Goal: Task Accomplishment & Management: Manage account settings

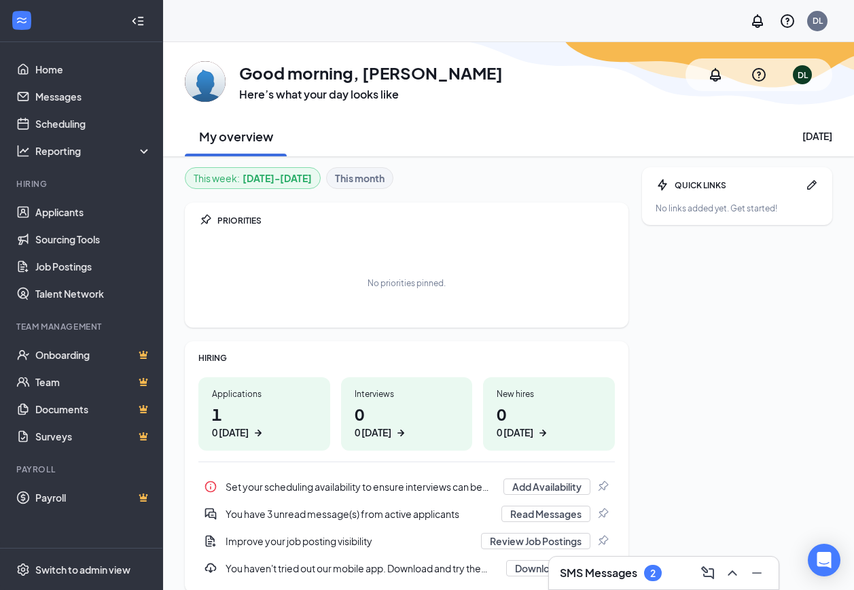
click at [233, 400] on div "Applications 1 0 [DATE]" at bounding box center [264, 413] width 132 height 73
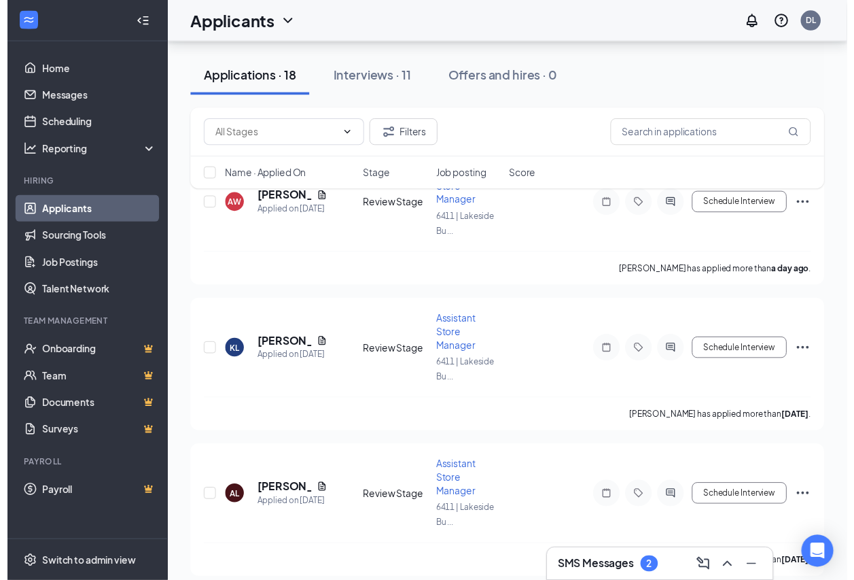
scroll to position [204, 0]
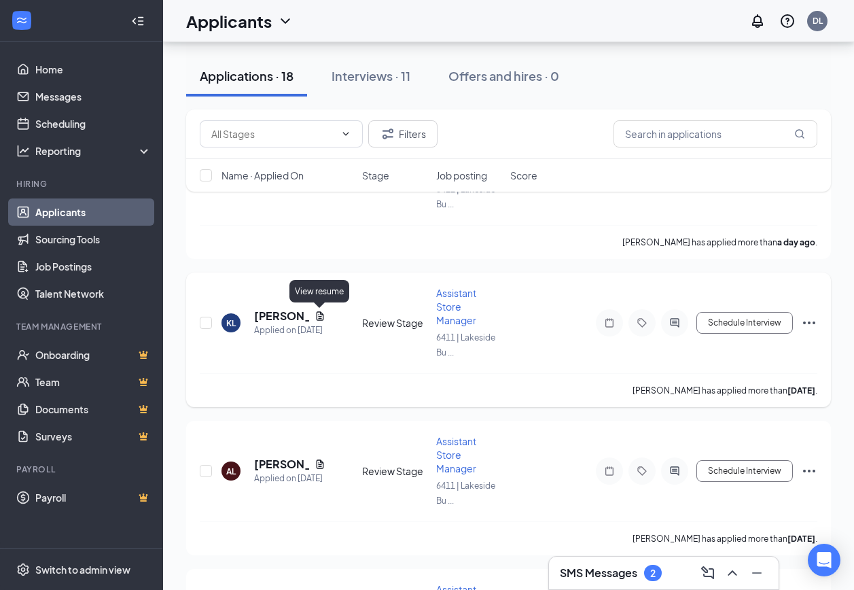
click at [317, 313] on icon "Document" at bounding box center [319, 315] width 7 height 9
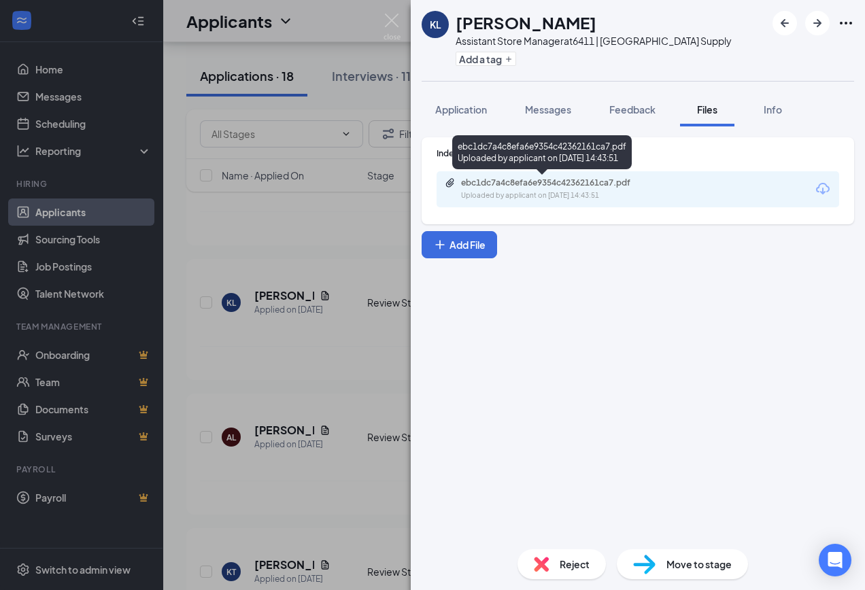
click at [519, 190] on div "Uploaded by applicant on [DATE] 14:43:51" at bounding box center [563, 195] width 204 height 11
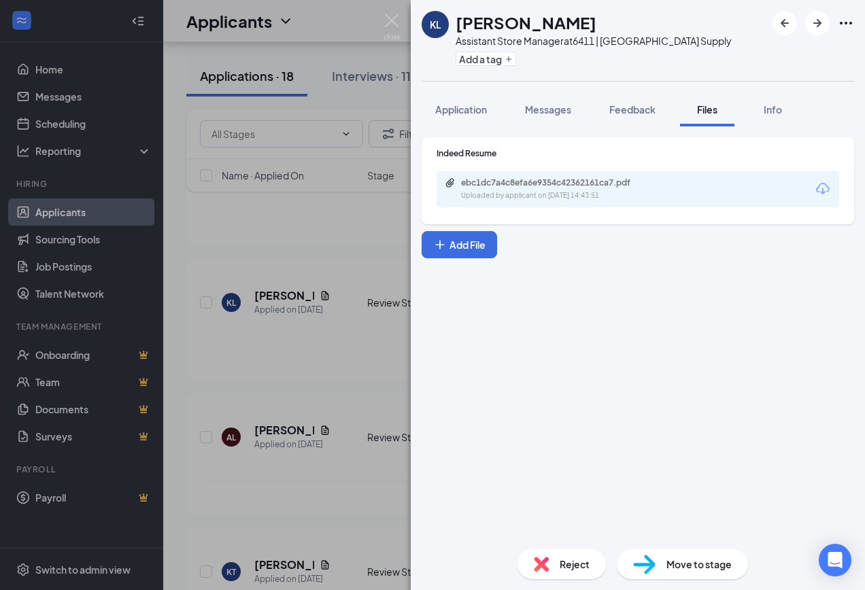
click at [326, 394] on div "[PERSON_NAME] Assistant Store Manager at 6411 | [GEOGRAPHIC_DATA] Supply Add a …" at bounding box center [432, 295] width 865 height 590
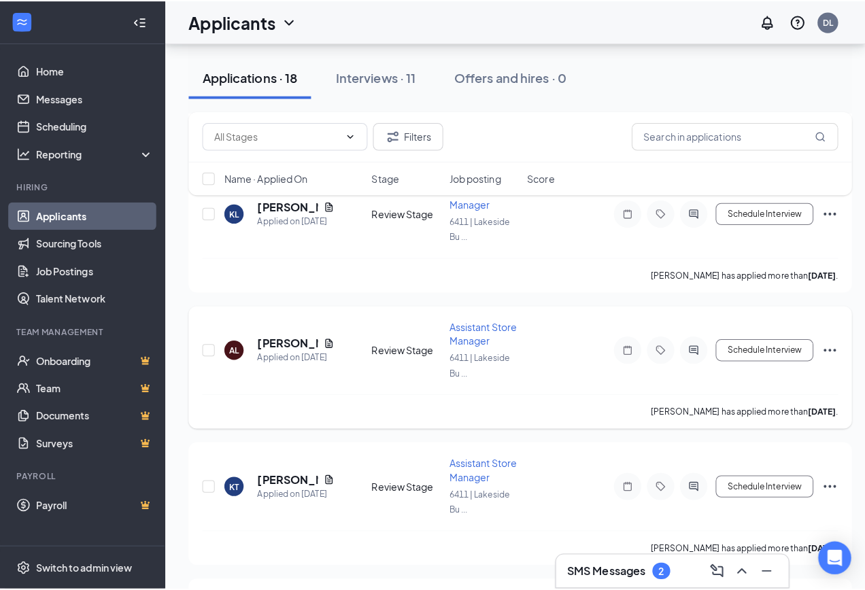
scroll to position [408, 0]
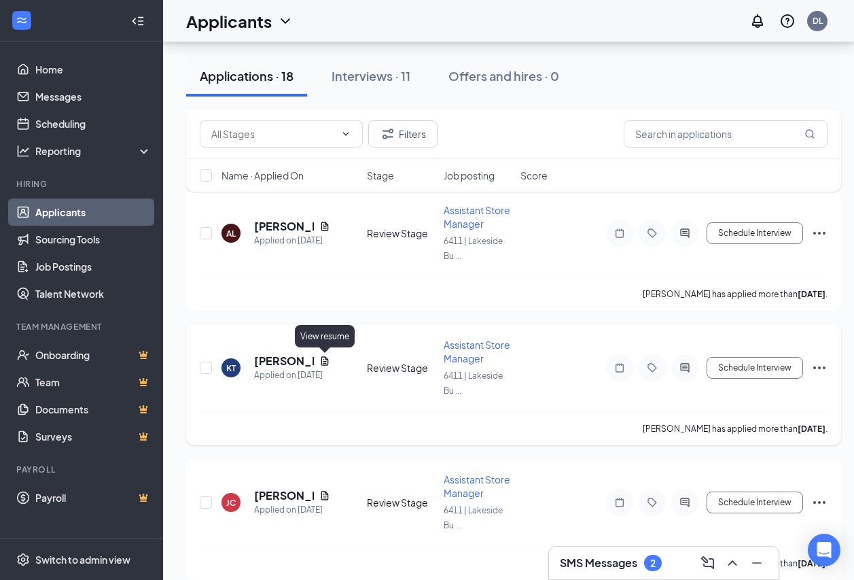
click at [320, 360] on icon "Document" at bounding box center [325, 361] width 11 height 11
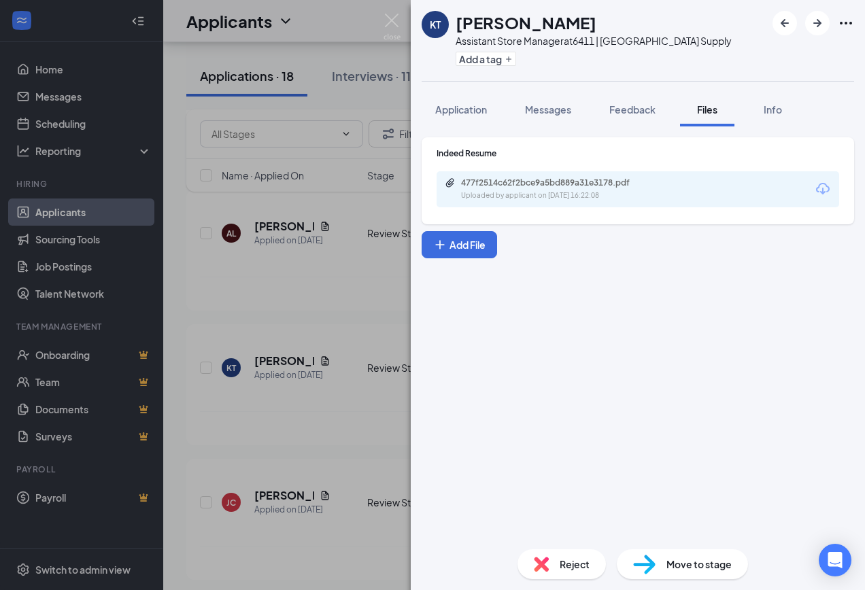
click at [543, 187] on div "477f2514c62f2bce9a5bd889a31e3178.pdf" at bounding box center [556, 182] width 190 height 11
click at [336, 421] on div "[PERSON_NAME] Assistant Store Manager at 6411 | [GEOGRAPHIC_DATA] Supply Add a …" at bounding box center [432, 295] width 865 height 590
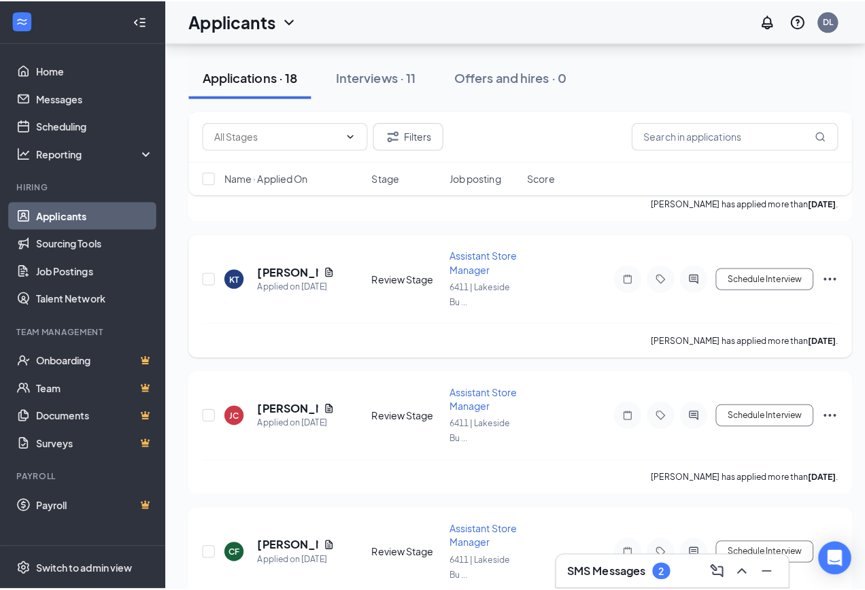
scroll to position [612, 0]
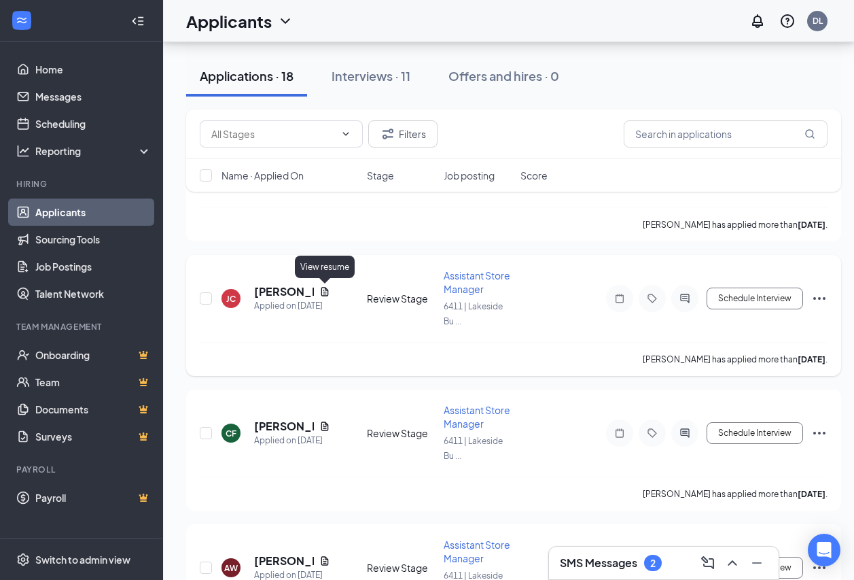
click at [326, 291] on icon "Document" at bounding box center [325, 291] width 11 height 11
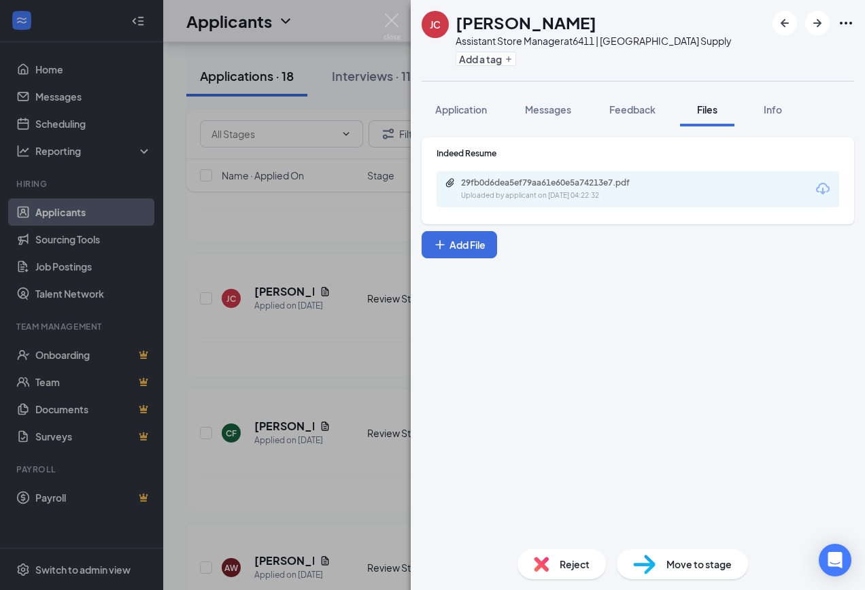
click at [564, 179] on div "29fb0d6dea5ef79aa61e60e5a74213e7.pdf" at bounding box center [556, 182] width 190 height 11
click at [277, 380] on div "[PERSON_NAME] Assistant Store Manager at 6411 | [GEOGRAPHIC_DATA] Supply Add a …" at bounding box center [432, 295] width 865 height 590
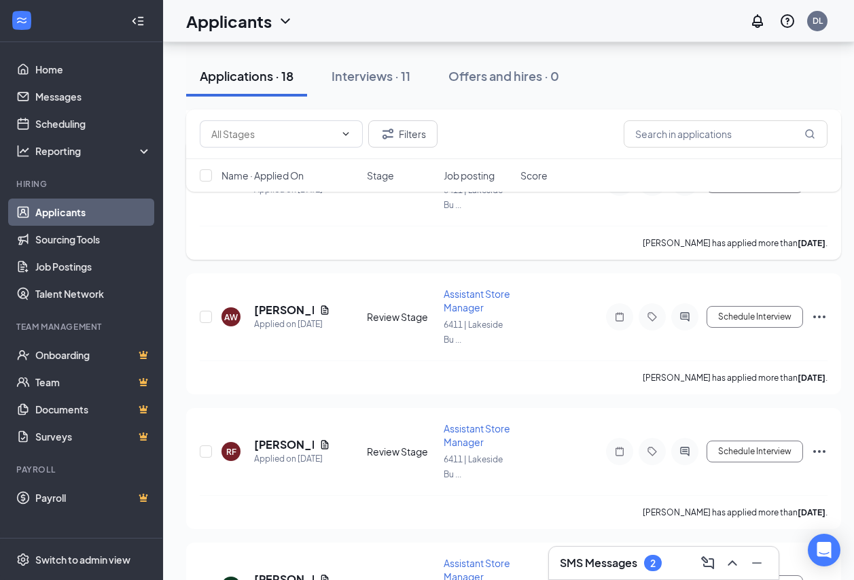
scroll to position [884, 0]
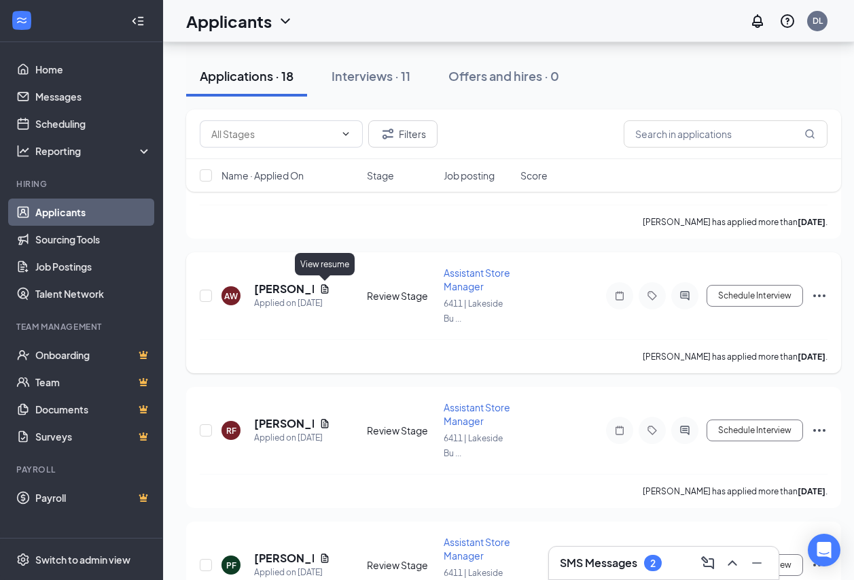
click at [320, 288] on icon "Document" at bounding box center [325, 288] width 11 height 11
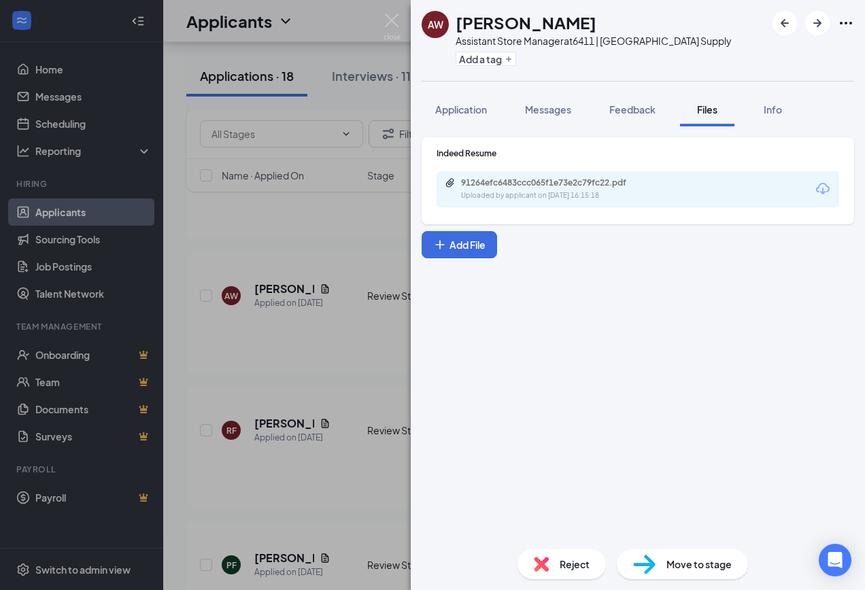
click at [498, 194] on div "Uploaded by applicant on [DATE] 16:15:18" at bounding box center [563, 195] width 204 height 11
click at [301, 333] on div "AW [PERSON_NAME] Assistant Store Manager at 6411 | [GEOGRAPHIC_DATA] Supply Add…" at bounding box center [432, 295] width 865 height 590
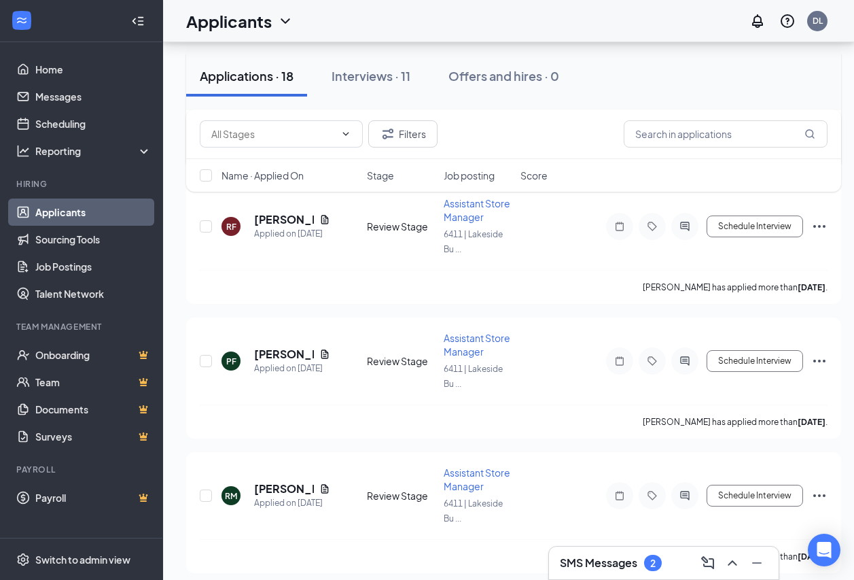
scroll to position [1224, 0]
click at [325, 218] on icon "Document" at bounding box center [325, 218] width 11 height 11
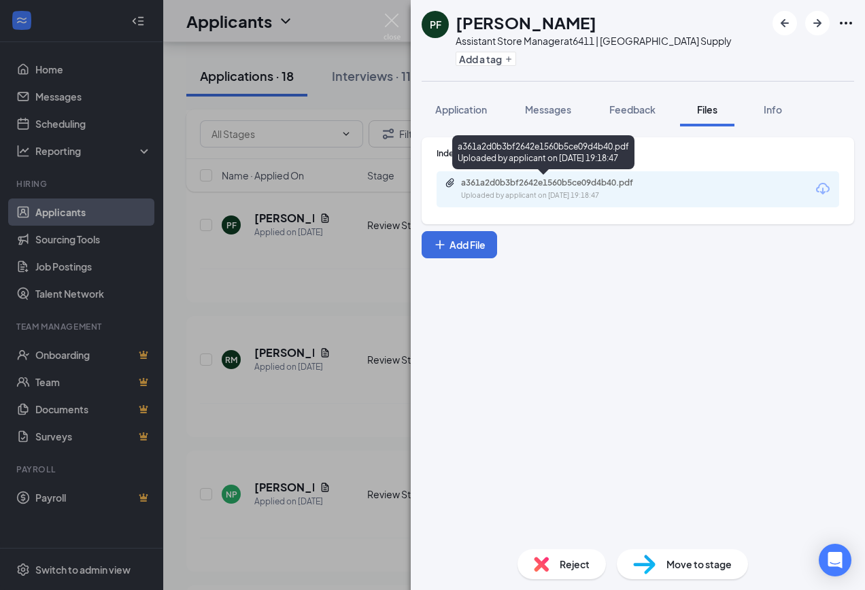
click at [623, 190] on div "Uploaded by applicant on [DATE] 19:18:47" at bounding box center [563, 195] width 204 height 11
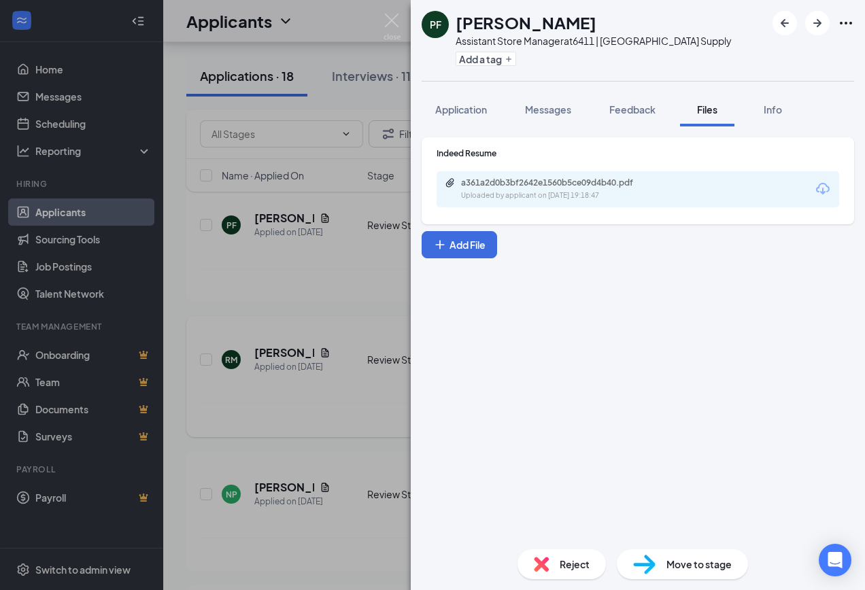
click at [311, 409] on div "PF [PERSON_NAME] Assistant Store Manager at 6411 | [GEOGRAPHIC_DATA] Supply Add…" at bounding box center [432, 295] width 865 height 590
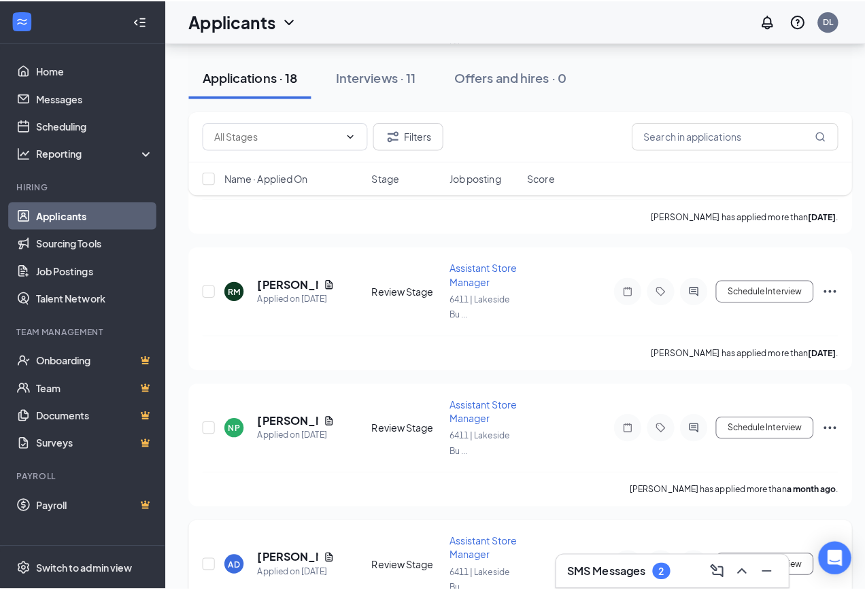
scroll to position [1292, 0]
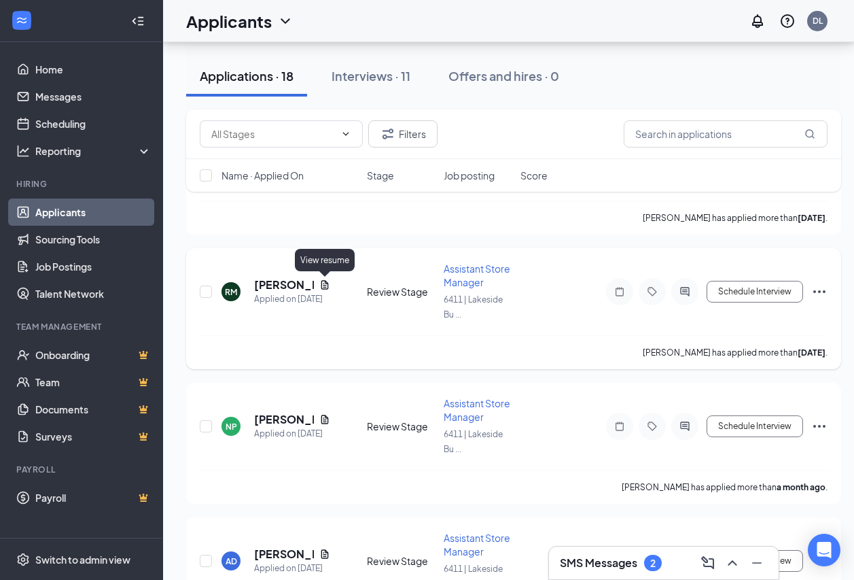
click at [327, 283] on icon "Document" at bounding box center [325, 284] width 7 height 9
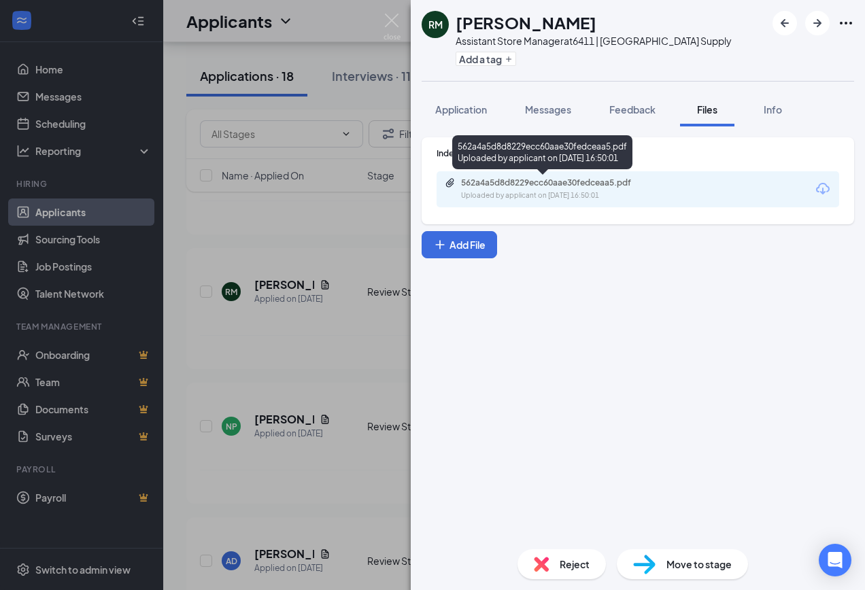
click at [525, 191] on div "Uploaded by applicant on [DATE] 16:50:01" at bounding box center [563, 195] width 204 height 11
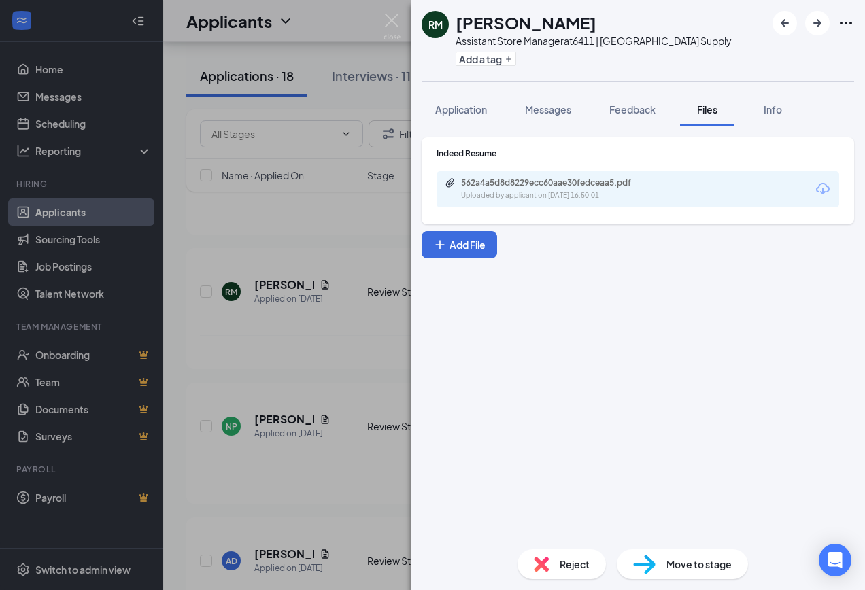
click at [327, 417] on div "[PERSON_NAME] [PERSON_NAME] Assistant Store Manager at 6411 | [GEOGRAPHIC_DATA]…" at bounding box center [432, 295] width 865 height 590
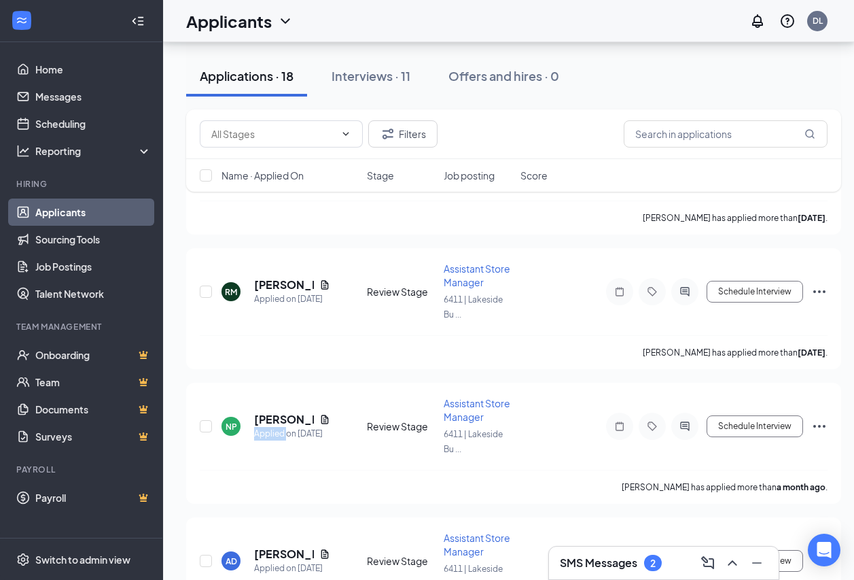
click at [327, 417] on icon "Document" at bounding box center [325, 419] width 7 height 9
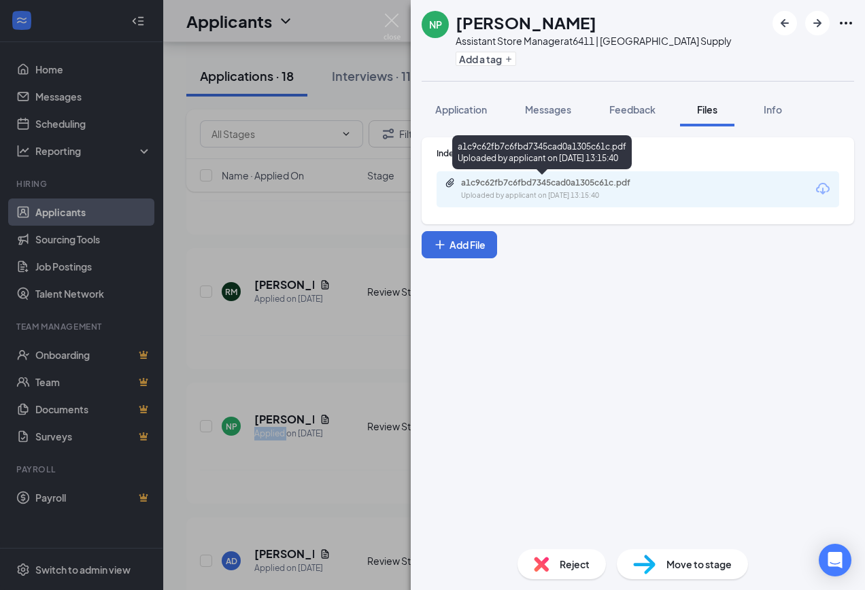
click at [572, 198] on div "Uploaded by applicant on [DATE] 13:15:40" at bounding box center [563, 195] width 204 height 11
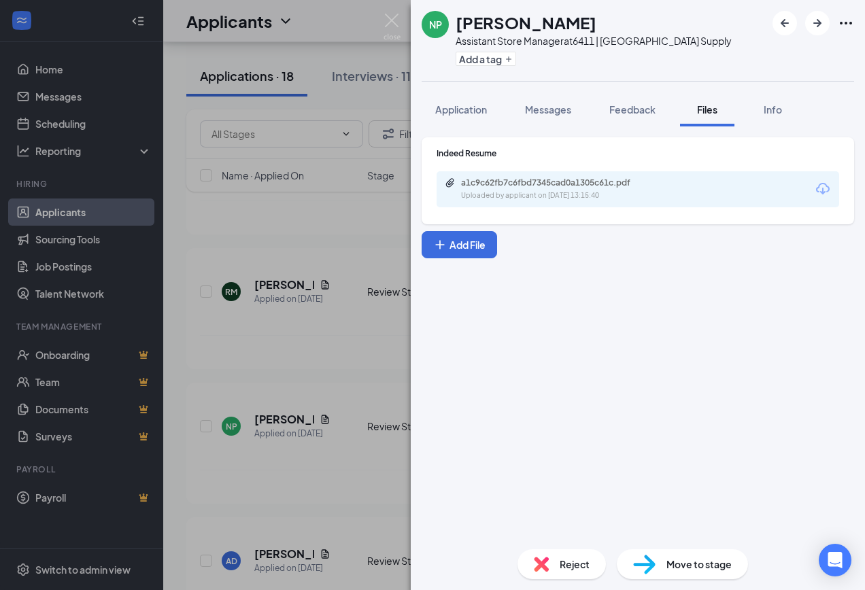
click at [351, 482] on div "NP [PERSON_NAME] Assistant Store Manager at 6411 | [GEOGRAPHIC_DATA] Supply Add…" at bounding box center [432, 295] width 865 height 590
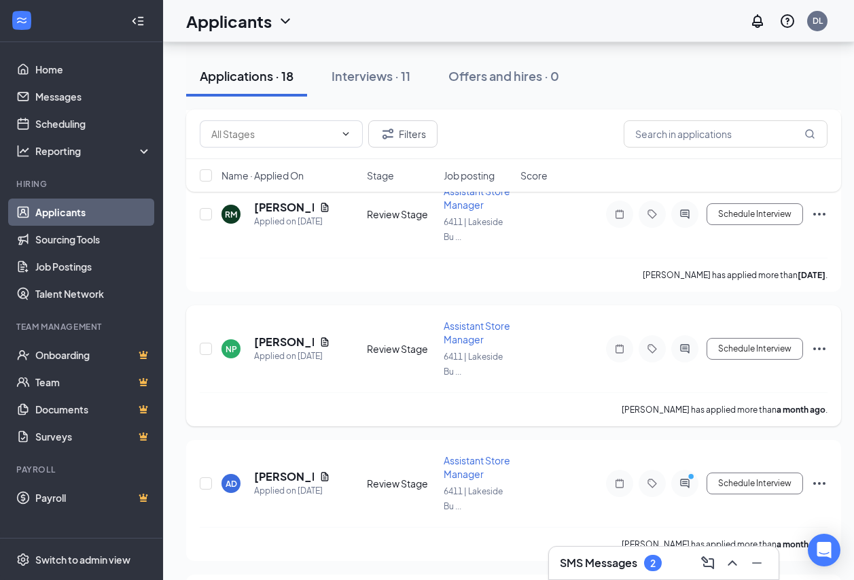
scroll to position [1428, 0]
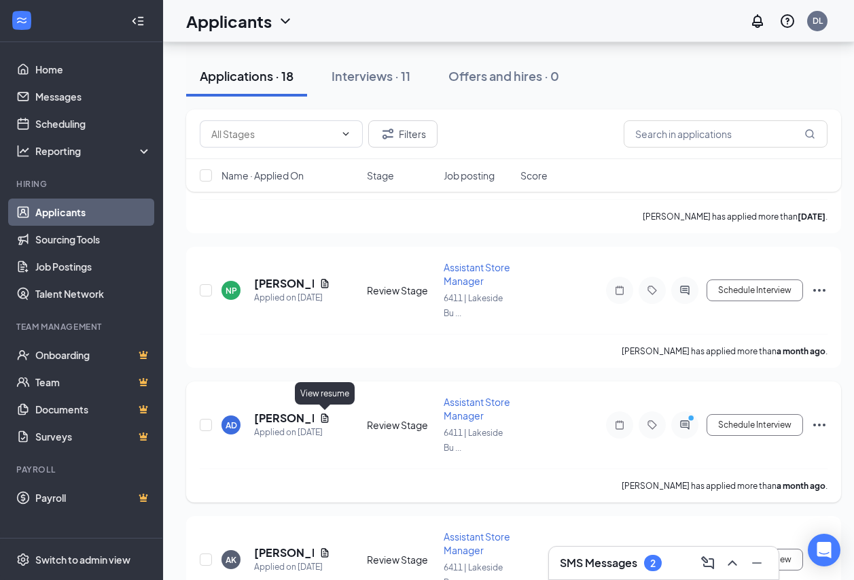
click at [327, 421] on icon "Document" at bounding box center [325, 418] width 11 height 11
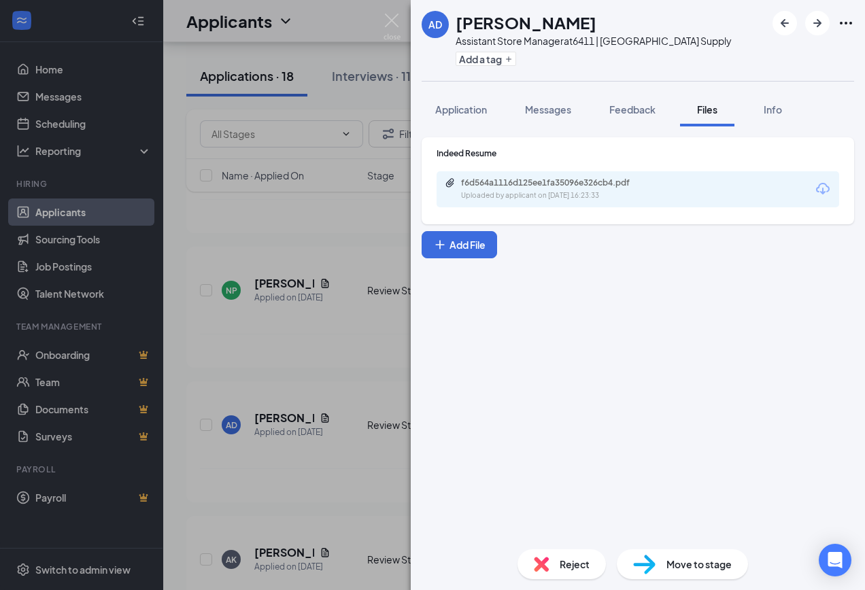
click at [522, 196] on div "Uploaded by applicant on [DATE] 16:23:33" at bounding box center [563, 195] width 204 height 11
click at [345, 477] on div "AD [PERSON_NAME] Assistant Store Manager at 6411 | [GEOGRAPHIC_DATA] Supply Add…" at bounding box center [432, 295] width 865 height 590
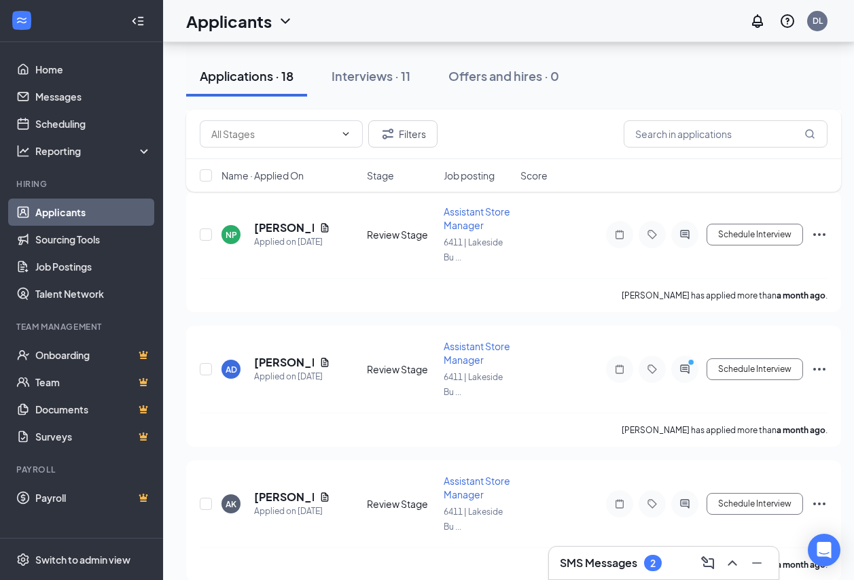
scroll to position [1564, 0]
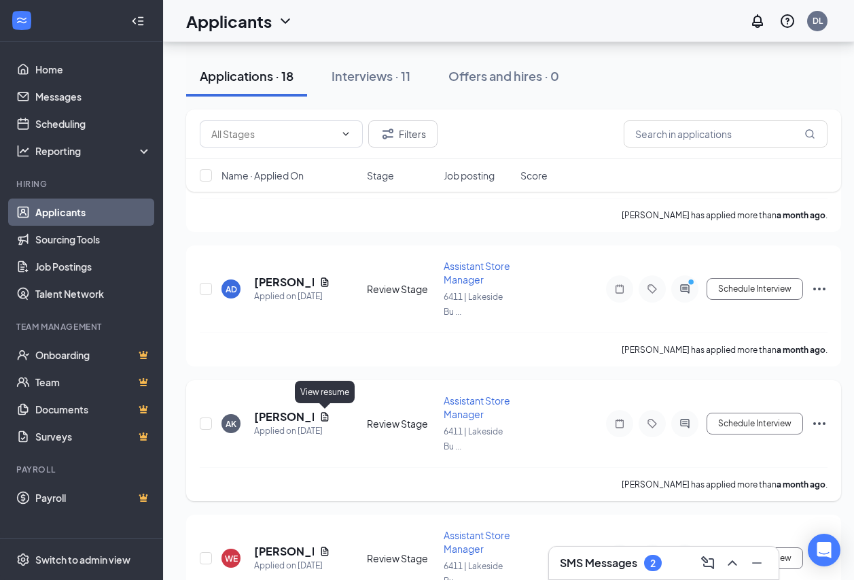
click at [327, 417] on icon "Document" at bounding box center [325, 416] width 11 height 11
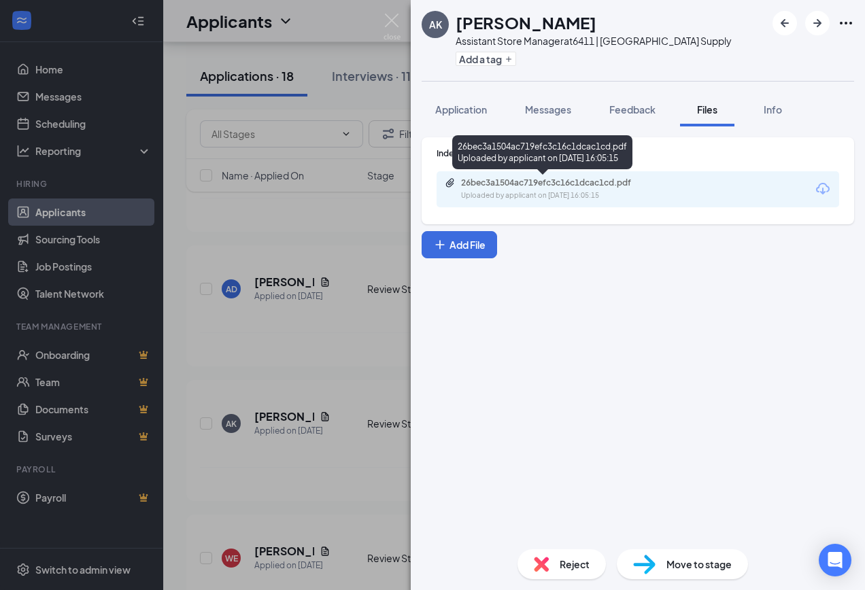
click at [550, 192] on div "Uploaded by applicant on [DATE] 16:05:15" at bounding box center [563, 195] width 204 height 11
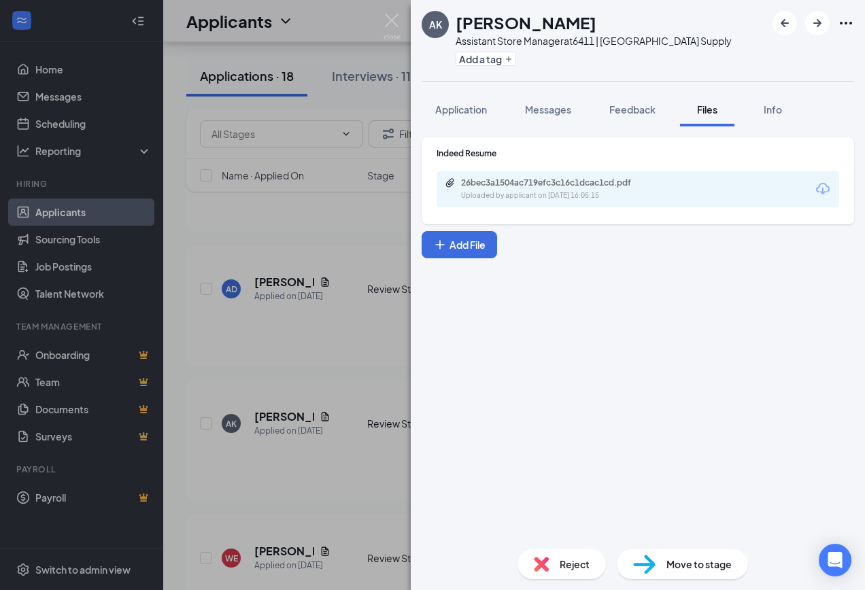
click at [340, 361] on div "AK [PERSON_NAME] Assistant Store Manager at 6411 | [GEOGRAPHIC_DATA] Supply Add…" at bounding box center [432, 295] width 865 height 590
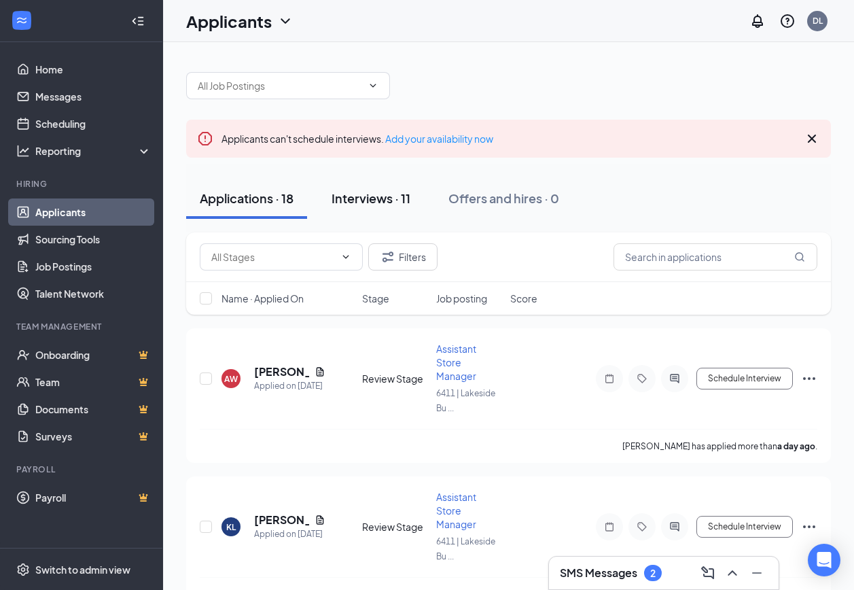
click at [385, 188] on button "Interviews · 11" at bounding box center [371, 198] width 106 height 41
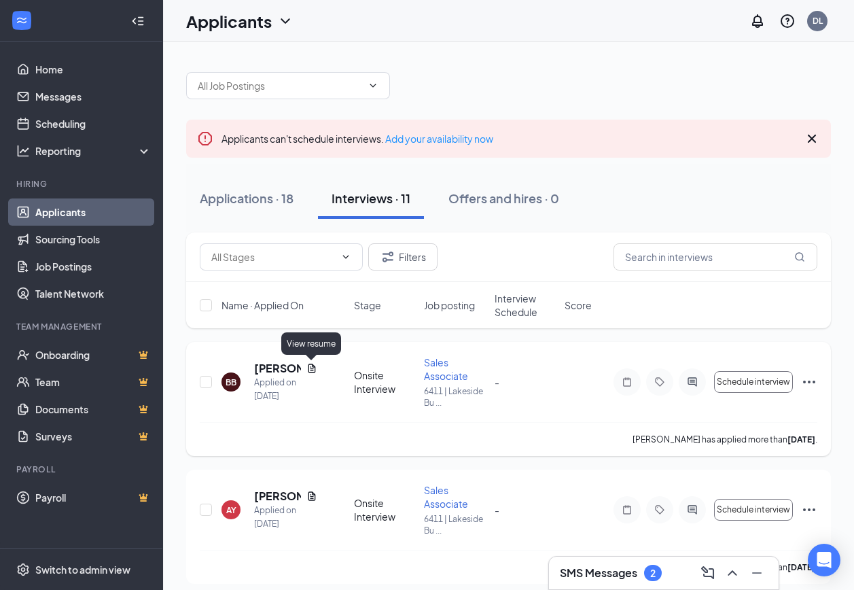
click at [312, 367] on icon "Document" at bounding box center [312, 368] width 11 height 11
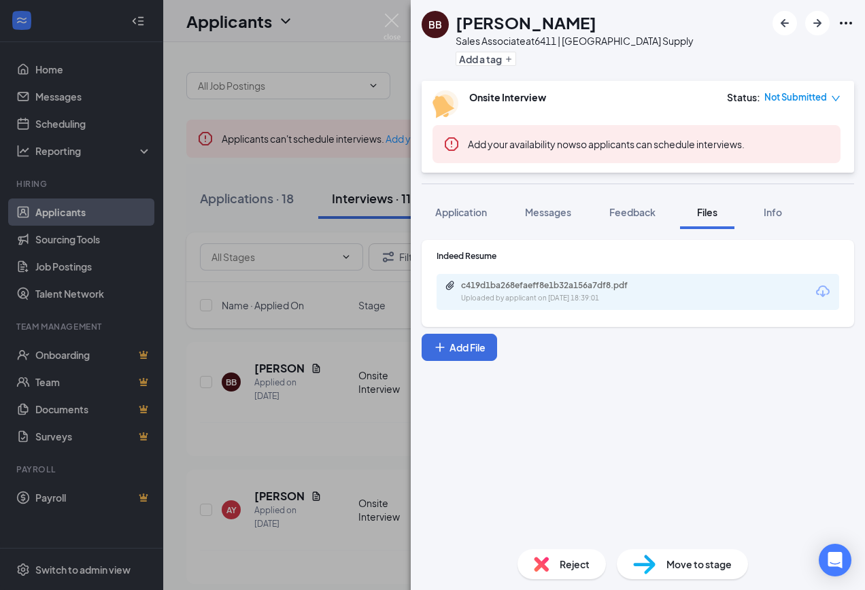
click at [534, 305] on div "c419d1ba268efaeff8e1b32a156a7df8.pdf Uploaded by applicant on [DATE] 18:39:01" at bounding box center [637, 292] width 402 height 36
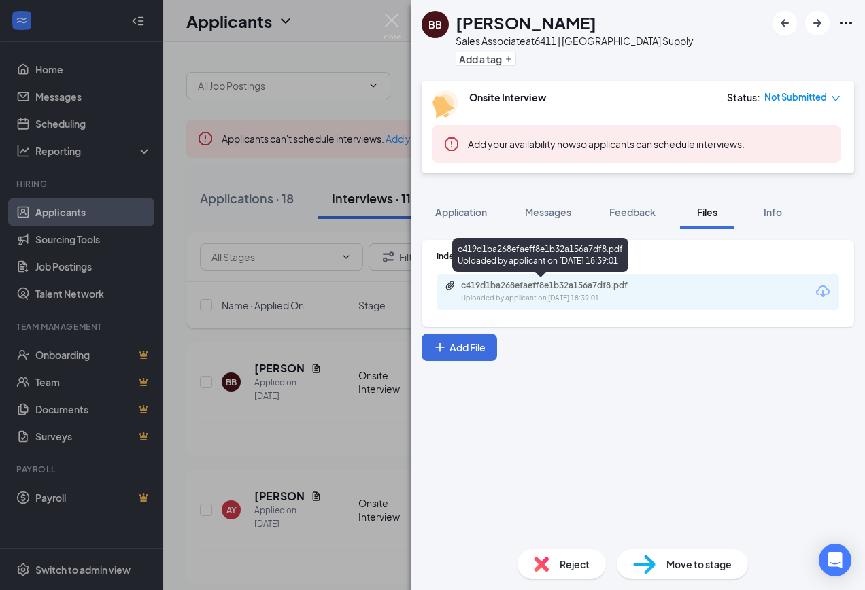
click at [532, 297] on div "Uploaded by applicant on [DATE] 18:39:01" at bounding box center [563, 298] width 204 height 11
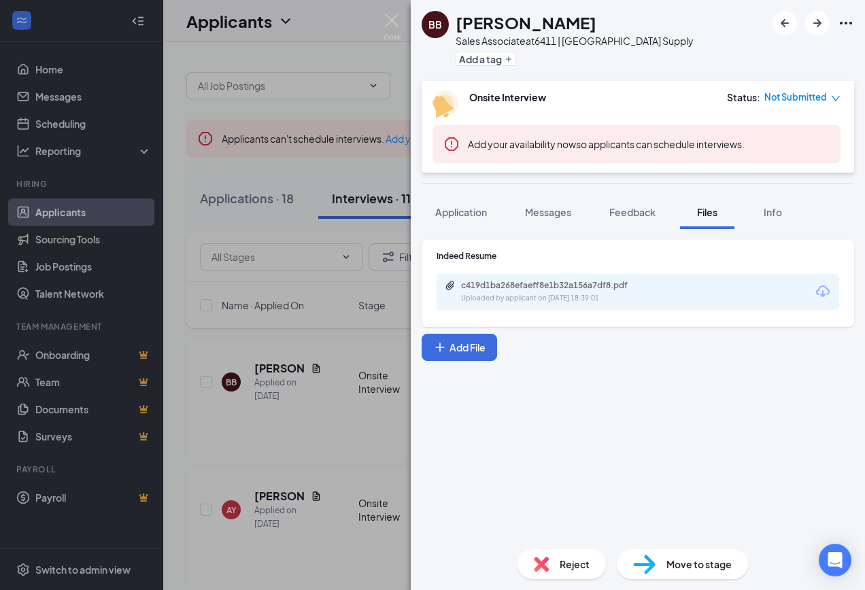
click at [318, 435] on div "BB [PERSON_NAME] Sales Associate at 6411 | [GEOGRAPHIC_DATA] Supply Add a tag O…" at bounding box center [432, 295] width 865 height 590
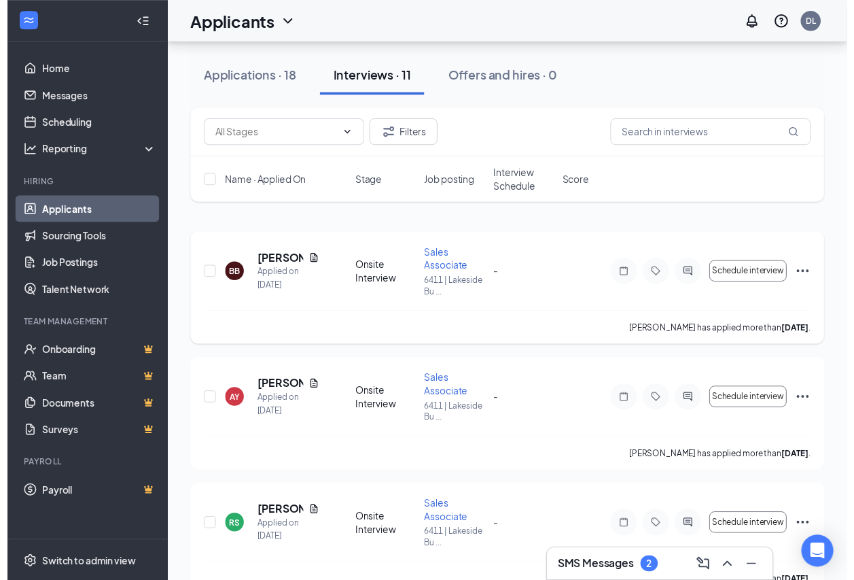
scroll to position [136, 0]
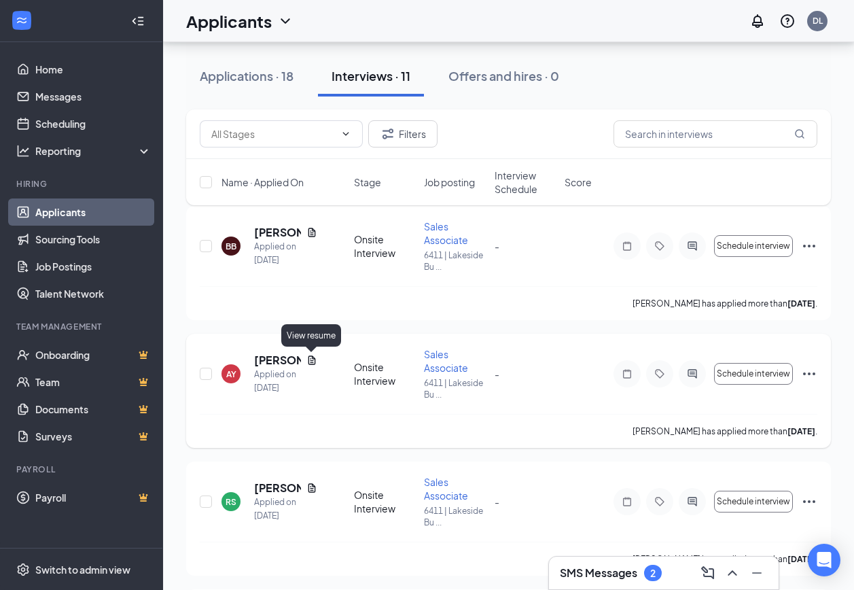
click at [309, 364] on icon "Document" at bounding box center [312, 360] width 11 height 11
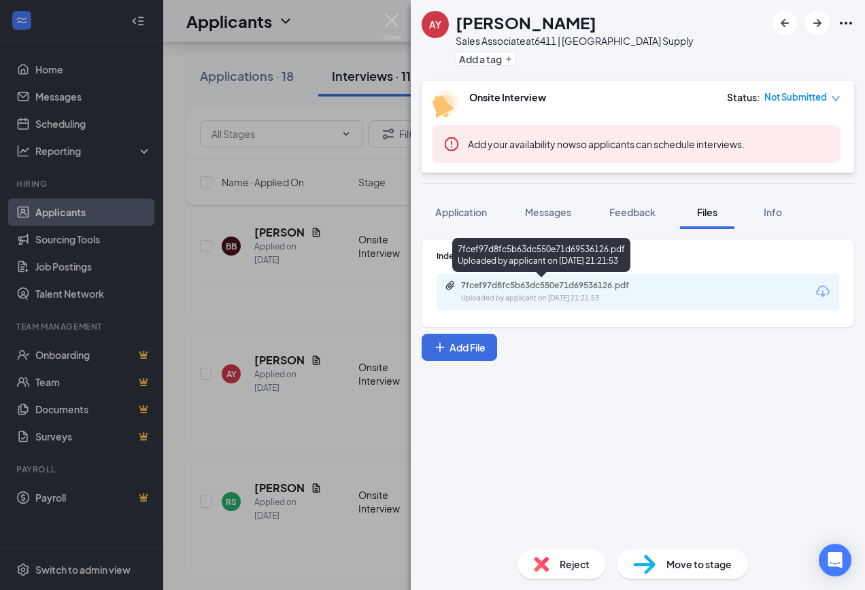
click at [583, 287] on div "7fcef97d8fc5b63dc550e71d69536126.pdf" at bounding box center [556, 285] width 190 height 11
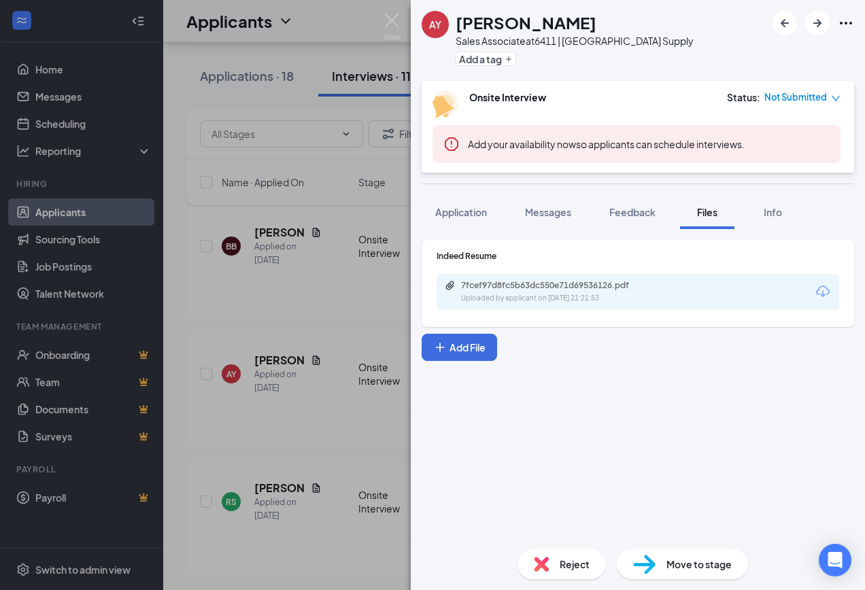
click at [320, 413] on div "AY [PERSON_NAME] Sales Associate at 6411 | [GEOGRAPHIC_DATA] Supply Add a tag O…" at bounding box center [432, 295] width 865 height 590
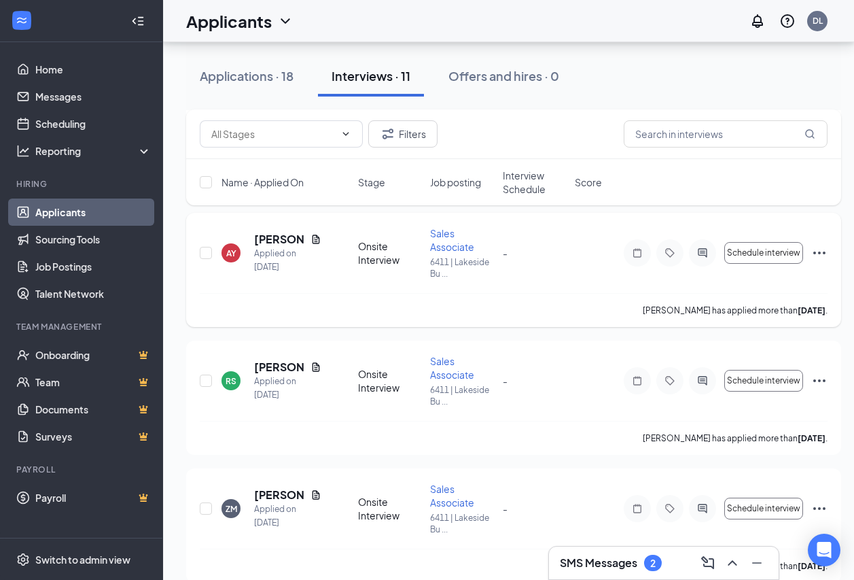
scroll to position [340, 0]
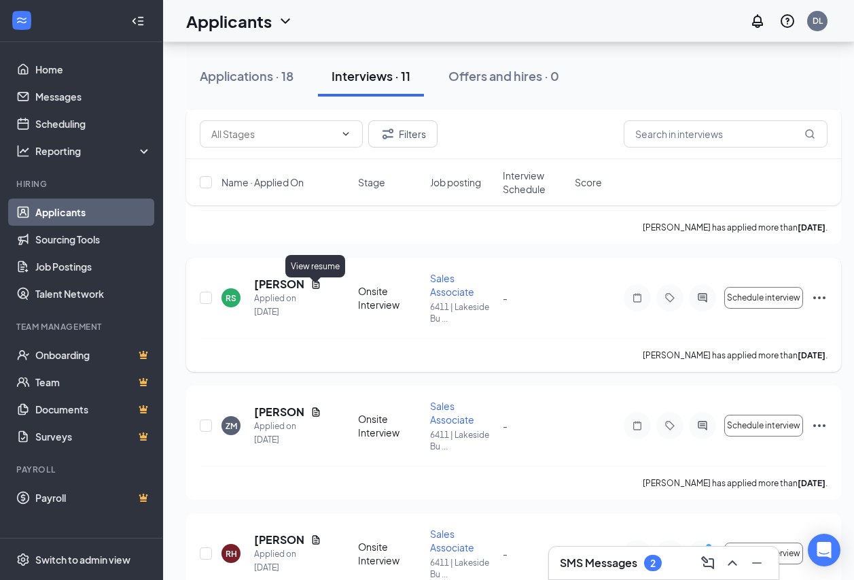
click at [317, 290] on icon "Document" at bounding box center [316, 284] width 11 height 11
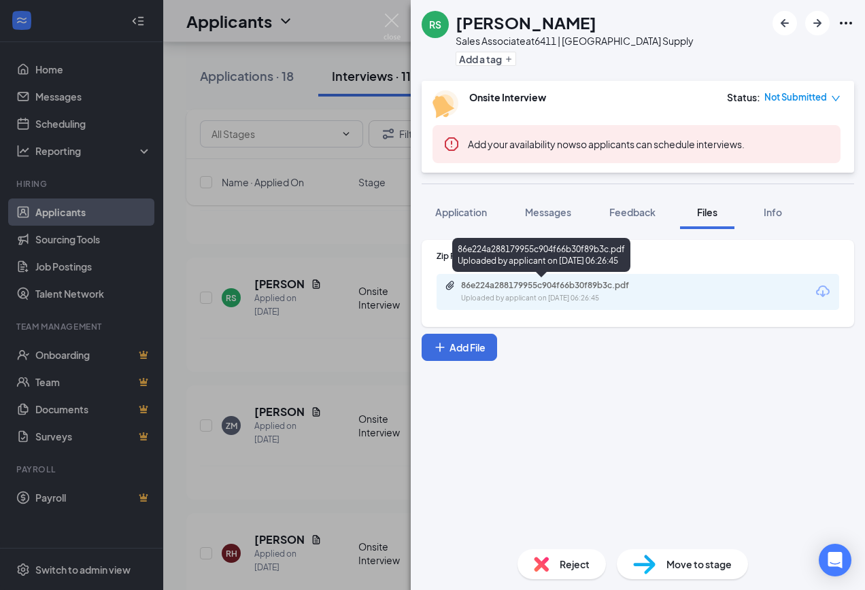
click at [573, 283] on div "86e224a288179955c904f66b30f89b3c.pdf" at bounding box center [556, 285] width 190 height 11
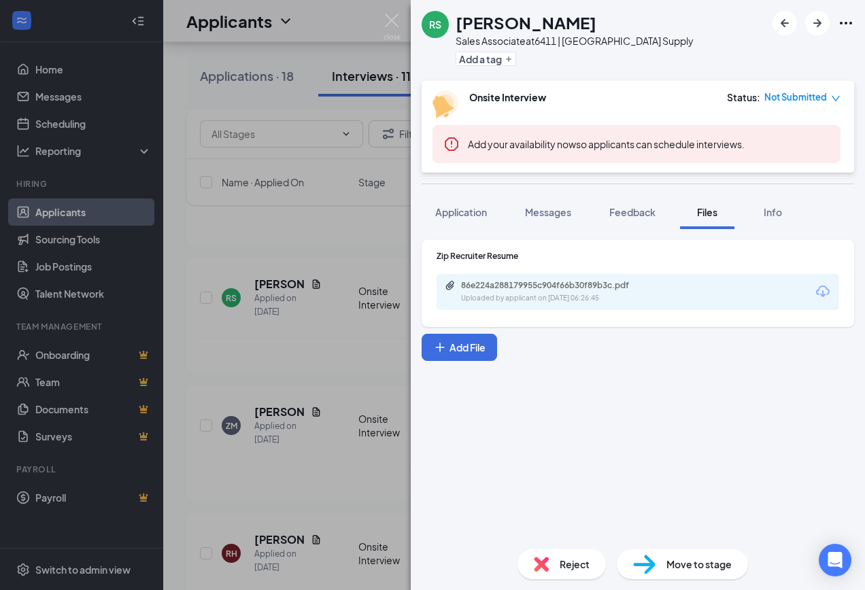
click at [383, 466] on div "RS [PERSON_NAME] Sales Associate at 6411 | [GEOGRAPHIC_DATA] Supply Add a tag O…" at bounding box center [432, 295] width 865 height 590
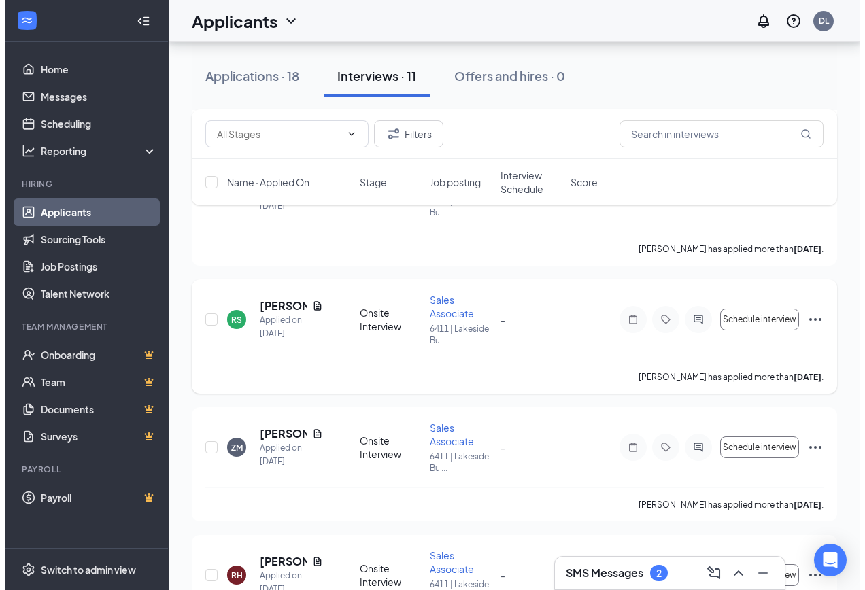
scroll to position [340, 0]
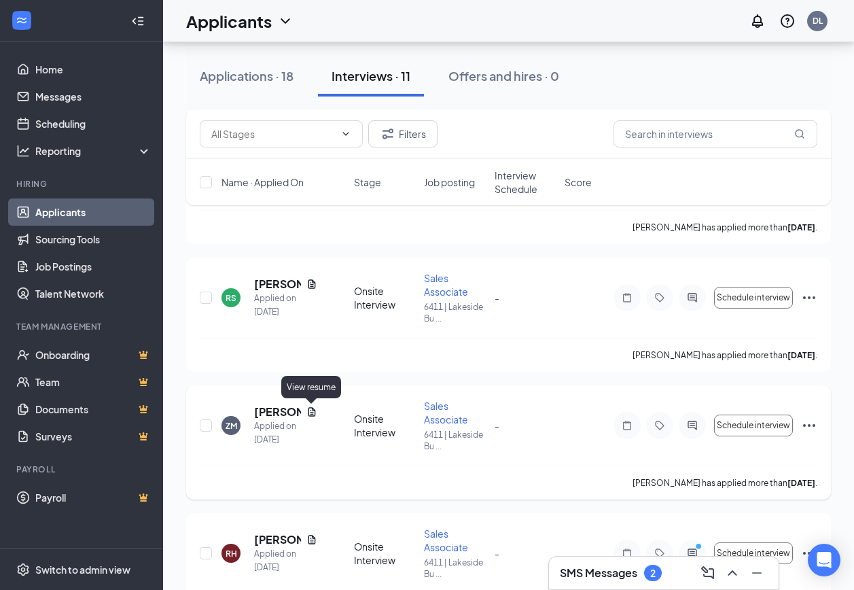
click at [311, 407] on icon "Document" at bounding box center [312, 412] width 11 height 11
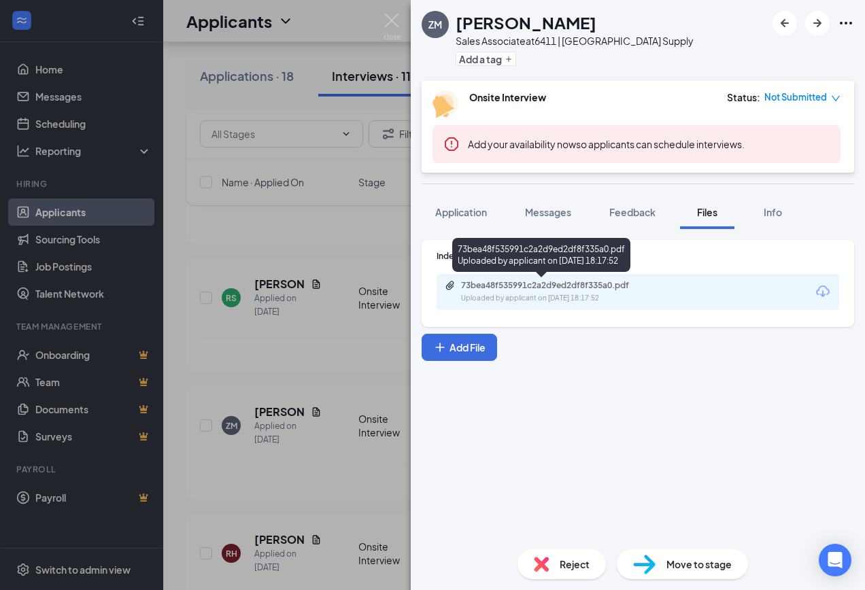
click at [610, 276] on div "73bea48f535991c2a2d9ed2df8f335a0.pdf Uploaded by applicant on [DATE] 18:17:52" at bounding box center [541, 257] width 178 height 39
click at [612, 282] on div "73bea48f535991c2a2d9ed2df8f335a0.pdf" at bounding box center [556, 285] width 190 height 11
